Goal: Check status: Check status

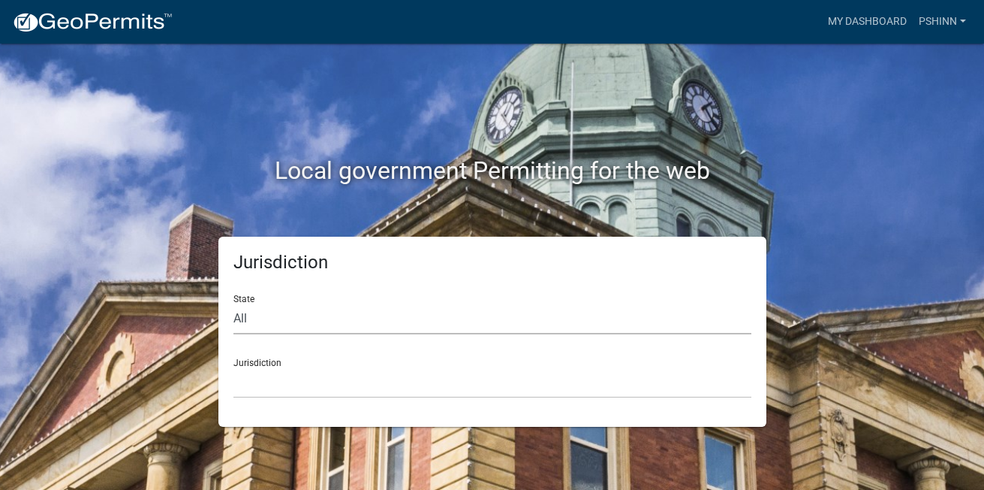
click at [243, 319] on select "All [US_STATE] [US_STATE] [US_STATE] [US_STATE] [US_STATE] [US_STATE] [US_STATE…" at bounding box center [493, 318] width 518 height 31
select select "[US_STATE]"
click at [234, 303] on select "All [US_STATE] [US_STATE] [US_STATE] [US_STATE] [US_STATE] [US_STATE] [US_STATE…" at bounding box center [493, 318] width 518 height 31
click at [267, 382] on select "City of [GEOGRAPHIC_DATA], [US_STATE] City of [GEOGRAPHIC_DATA], [US_STATE] Cit…" at bounding box center [493, 382] width 518 height 31
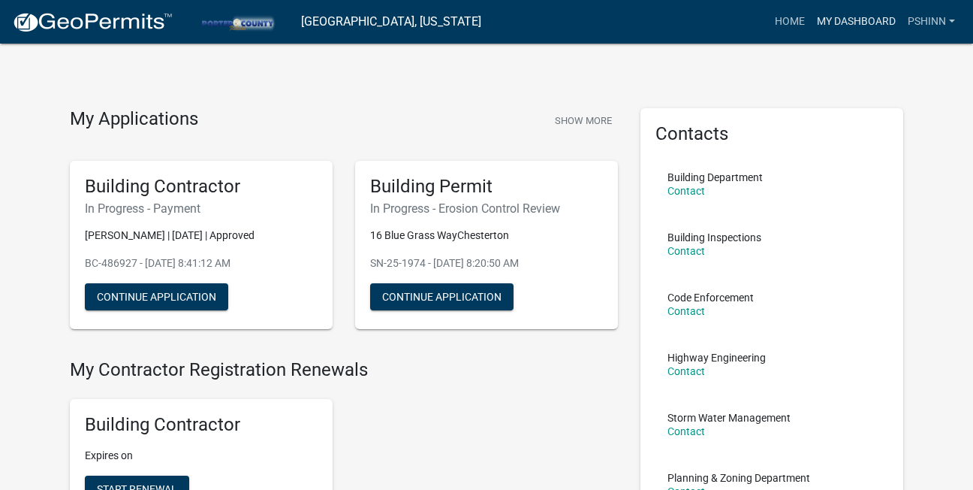
click at [846, 22] on link "My Dashboard" at bounding box center [856, 22] width 91 height 29
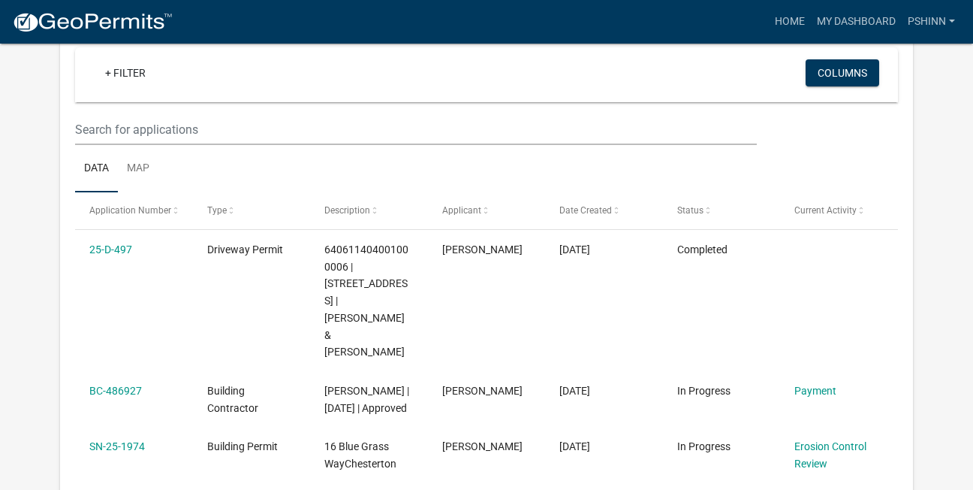
scroll to position [150, 0]
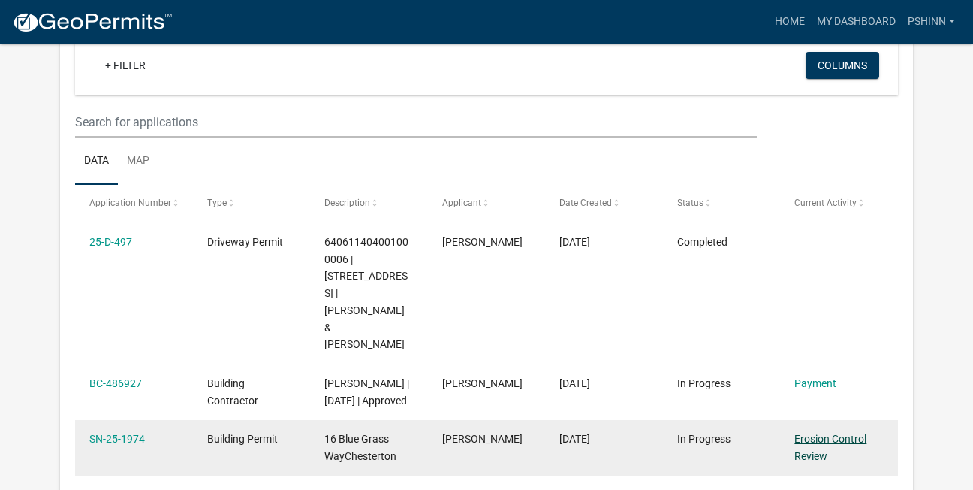
click at [821, 432] on link "Erosion Control Review" at bounding box center [830, 446] width 72 height 29
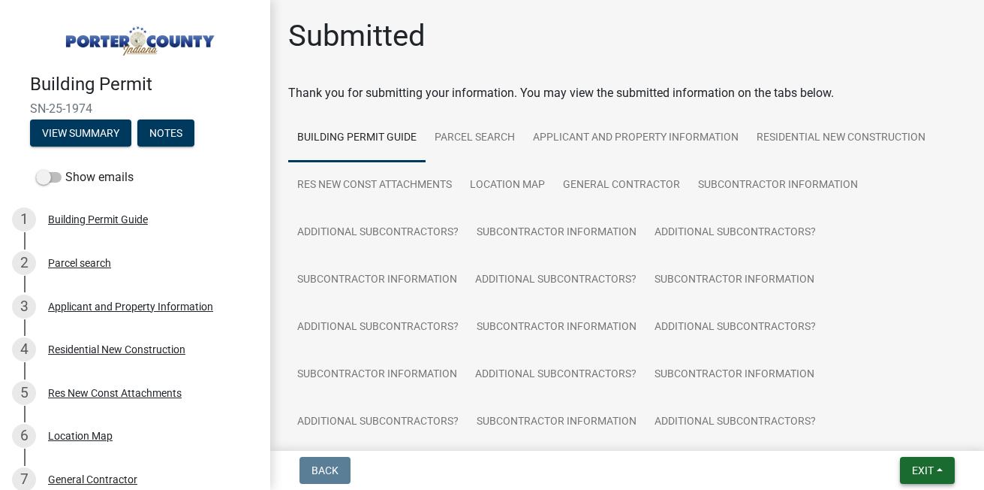
click at [918, 470] on span "Exit" at bounding box center [923, 470] width 22 height 12
click at [878, 432] on button "Save & Exit" at bounding box center [895, 431] width 120 height 36
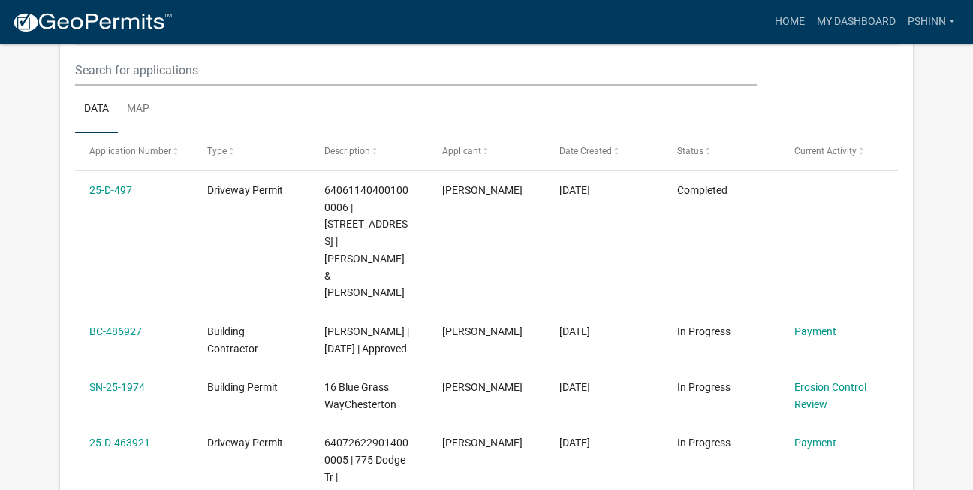
scroll to position [210, 0]
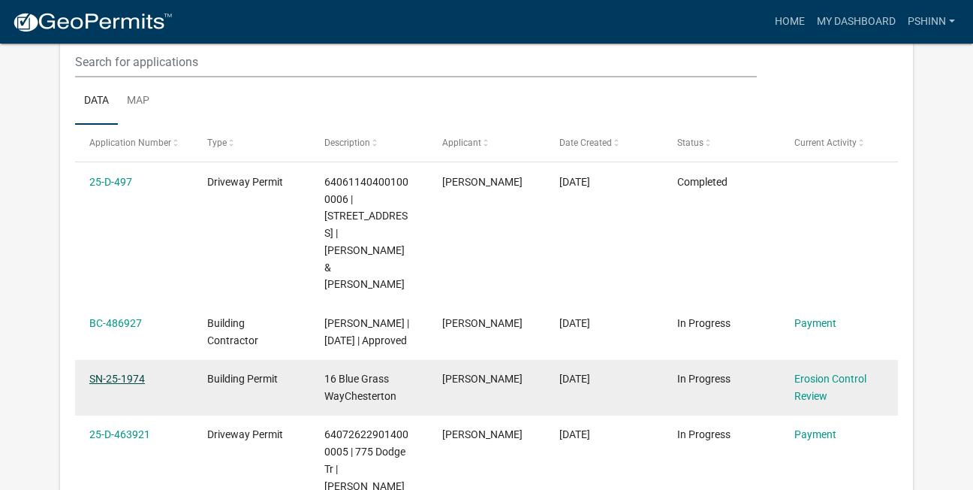
click at [118, 372] on link "SN-25-1974" at bounding box center [117, 378] width 56 height 12
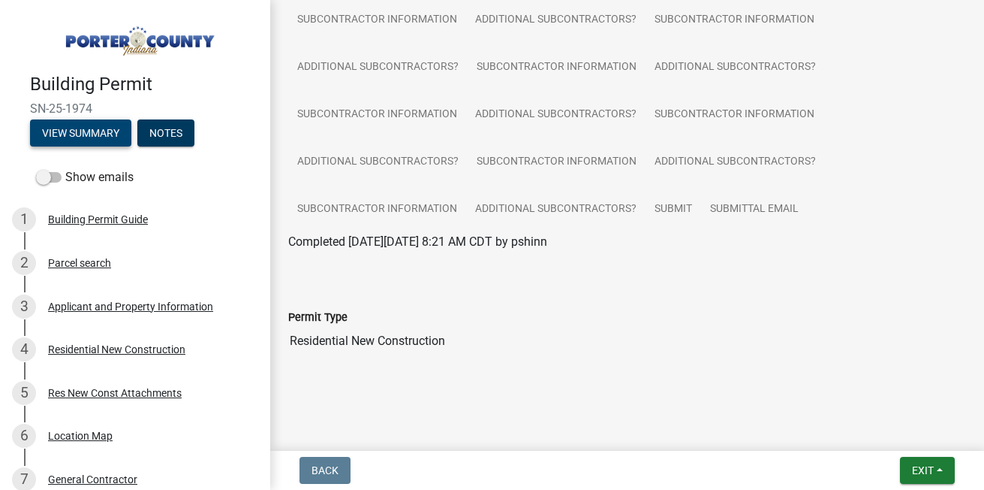
click at [66, 135] on button "View Summary" at bounding box center [80, 132] width 101 height 27
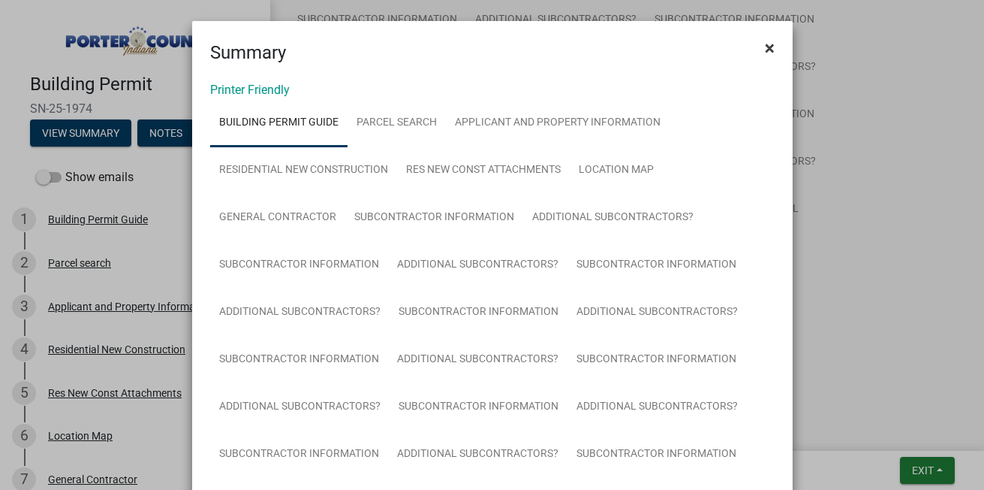
click at [765, 50] on span "×" at bounding box center [770, 48] width 10 height 21
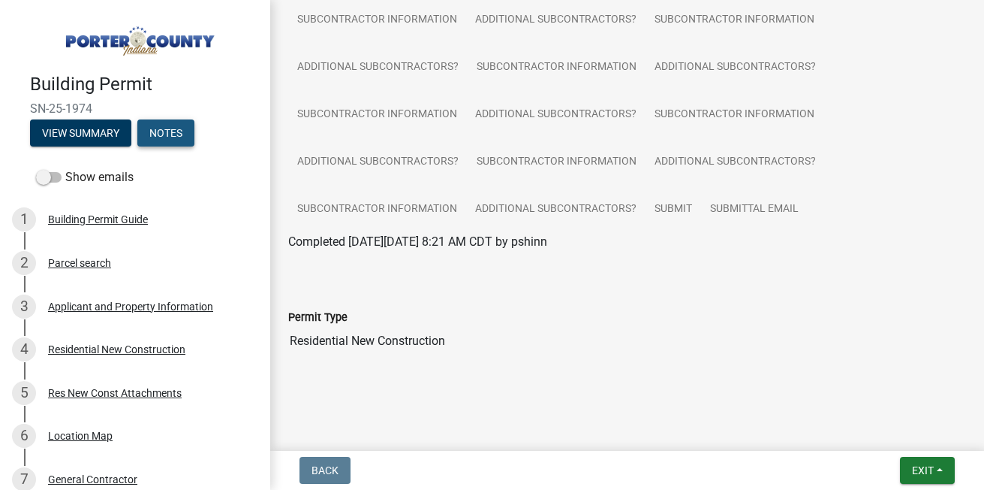
click at [168, 132] on button "Notes" at bounding box center [165, 132] width 57 height 27
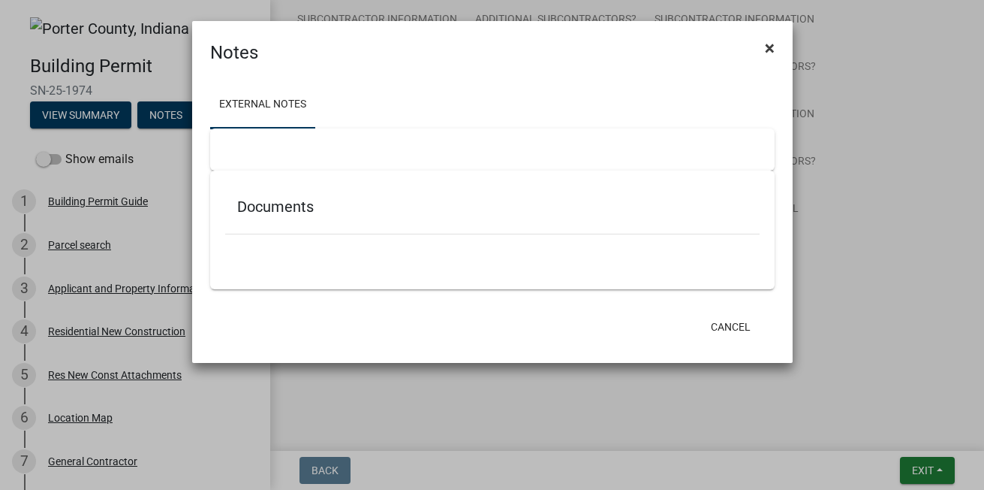
click at [769, 49] on span "×" at bounding box center [770, 48] width 10 height 21
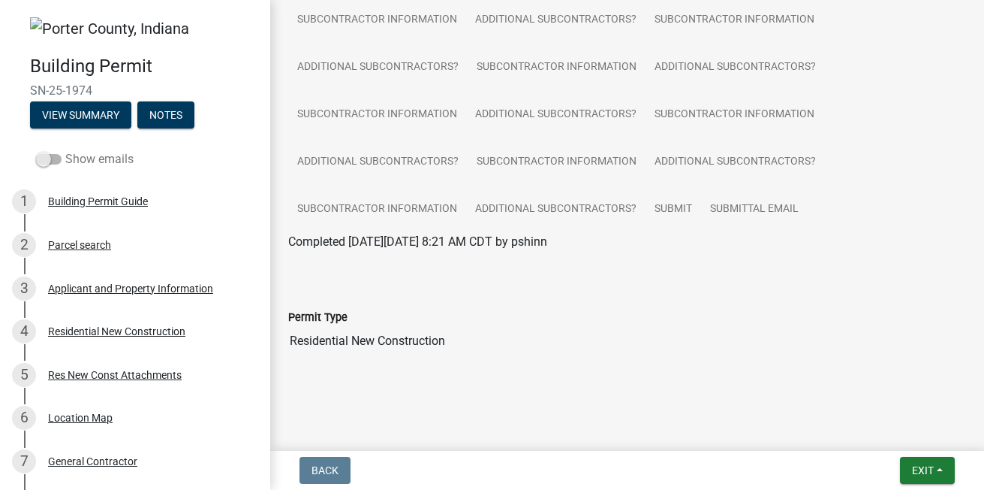
drag, startPoint x: 40, startPoint y: 163, endPoint x: 59, endPoint y: 163, distance: 18.8
click at [59, 163] on span at bounding box center [49, 159] width 26 height 11
click at [65, 150] on input "Show emails" at bounding box center [65, 150] width 0 height 0
click at [212, 144] on div "Show emails" at bounding box center [135, 159] width 270 height 30
click at [927, 466] on span "Exit" at bounding box center [923, 470] width 22 height 12
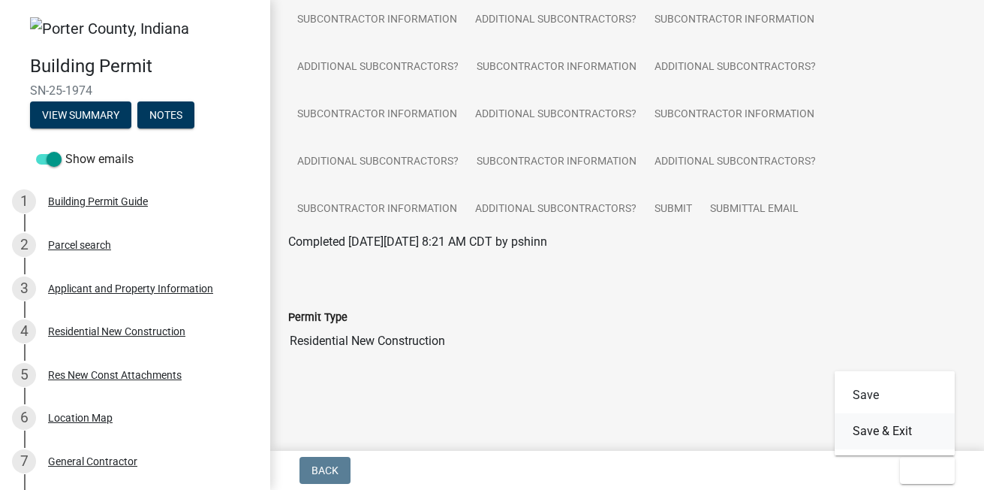
click at [889, 423] on button "Save & Exit" at bounding box center [895, 431] width 120 height 36
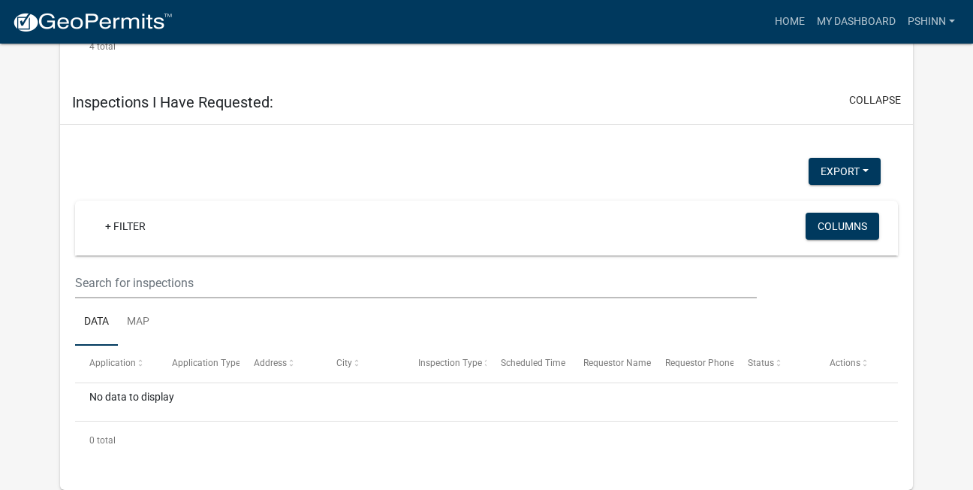
scroll to position [2115, 0]
